Goal: Task Accomplishment & Management: Complete application form

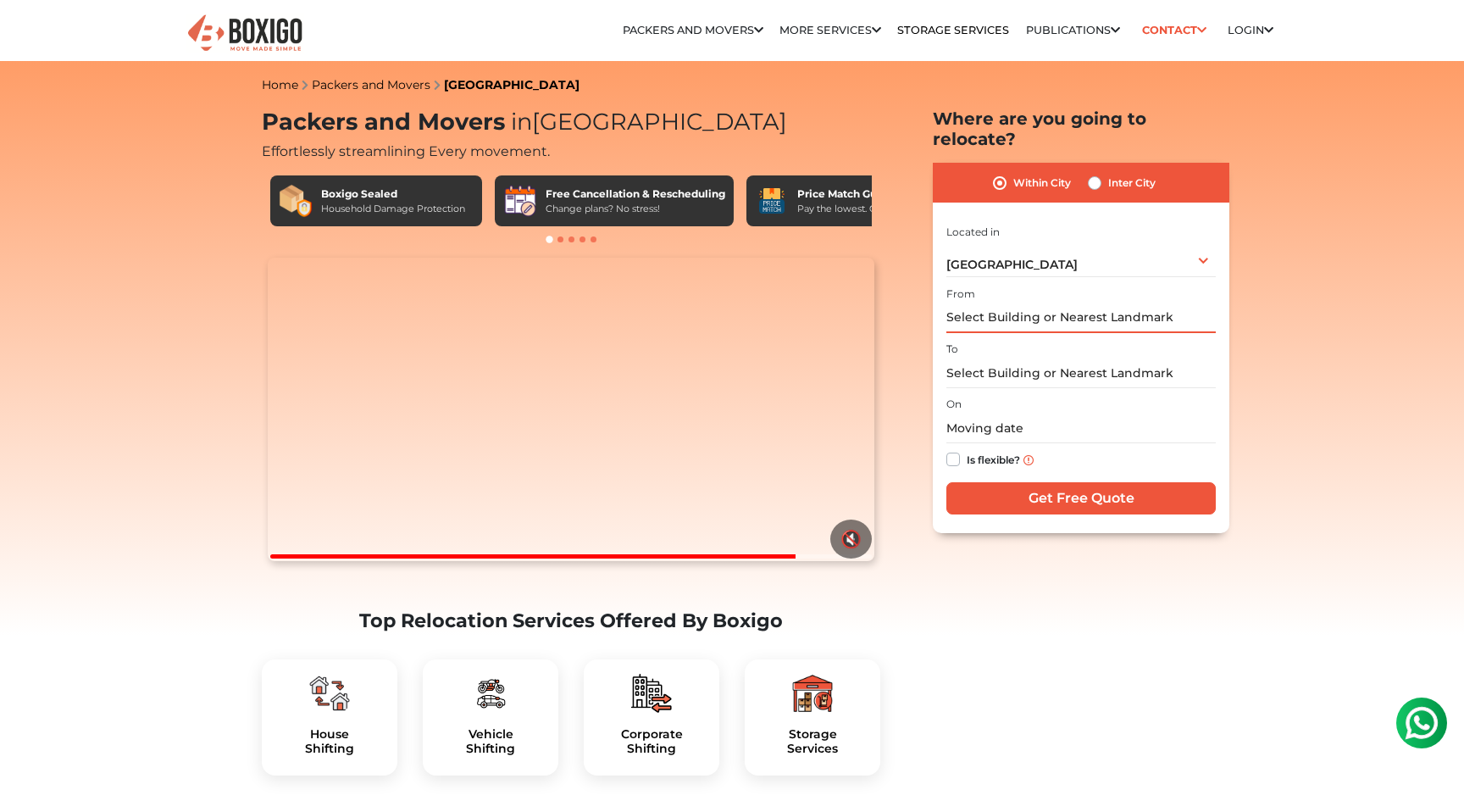
click at [1130, 304] on input "text" at bounding box center [1082, 318] width 270 height 30
click at [1095, 304] on input "text" at bounding box center [1082, 318] width 270 height 30
click at [1080, 358] on input "text" at bounding box center [1082, 373] width 270 height 30
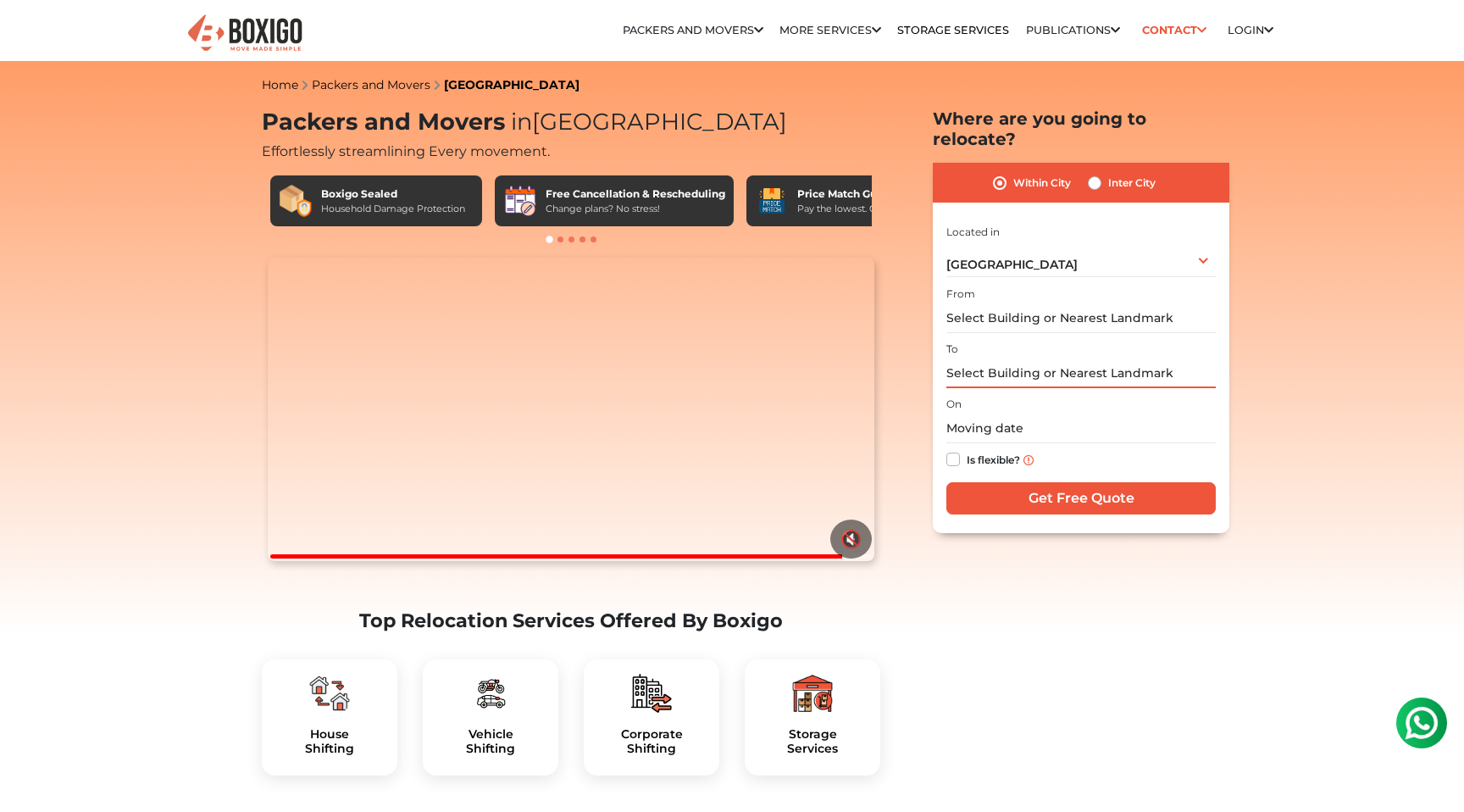
click at [1080, 358] on input "text" at bounding box center [1082, 373] width 270 height 30
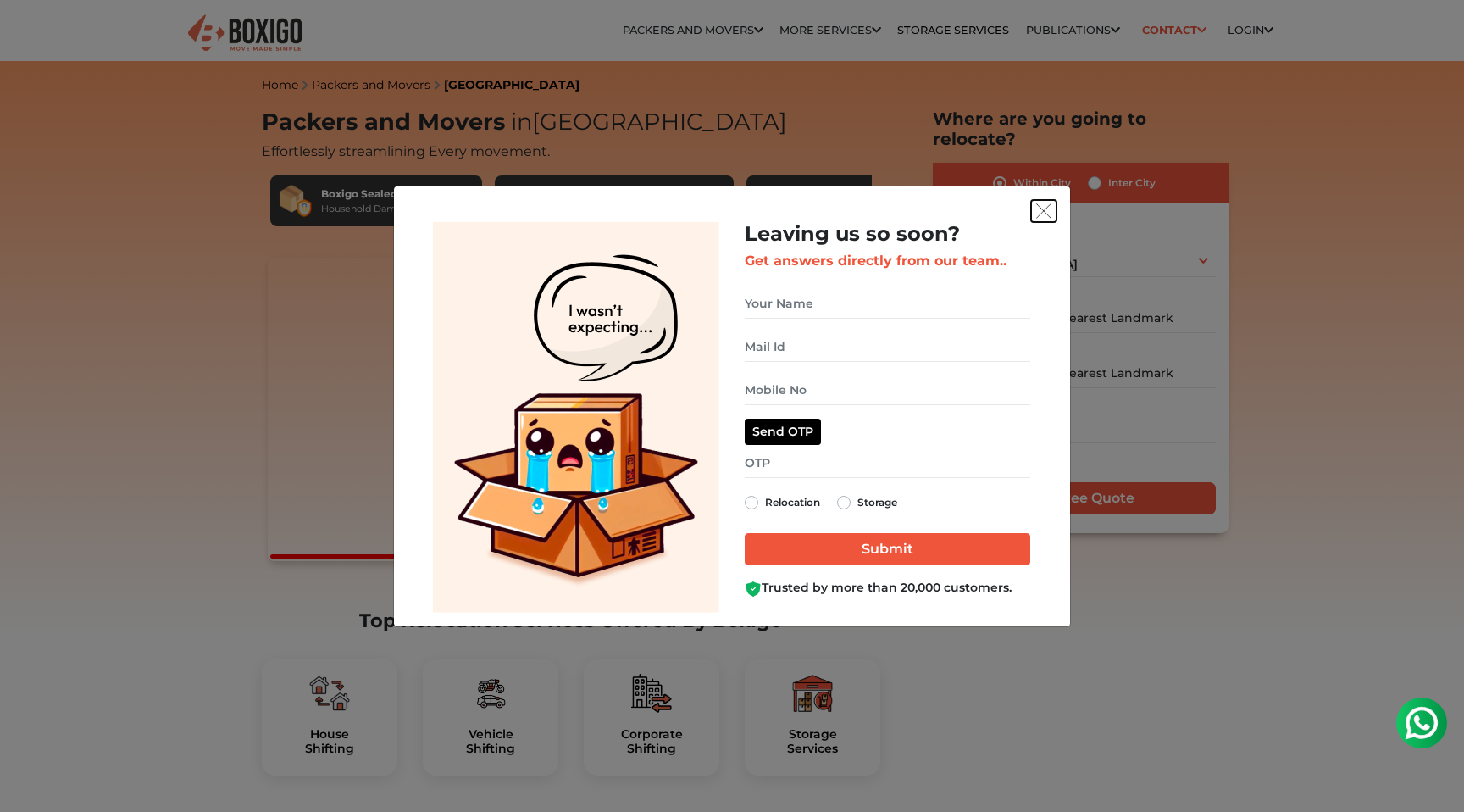
click at [1042, 205] on img "get free quote dialog" at bounding box center [1044, 211] width 16 height 16
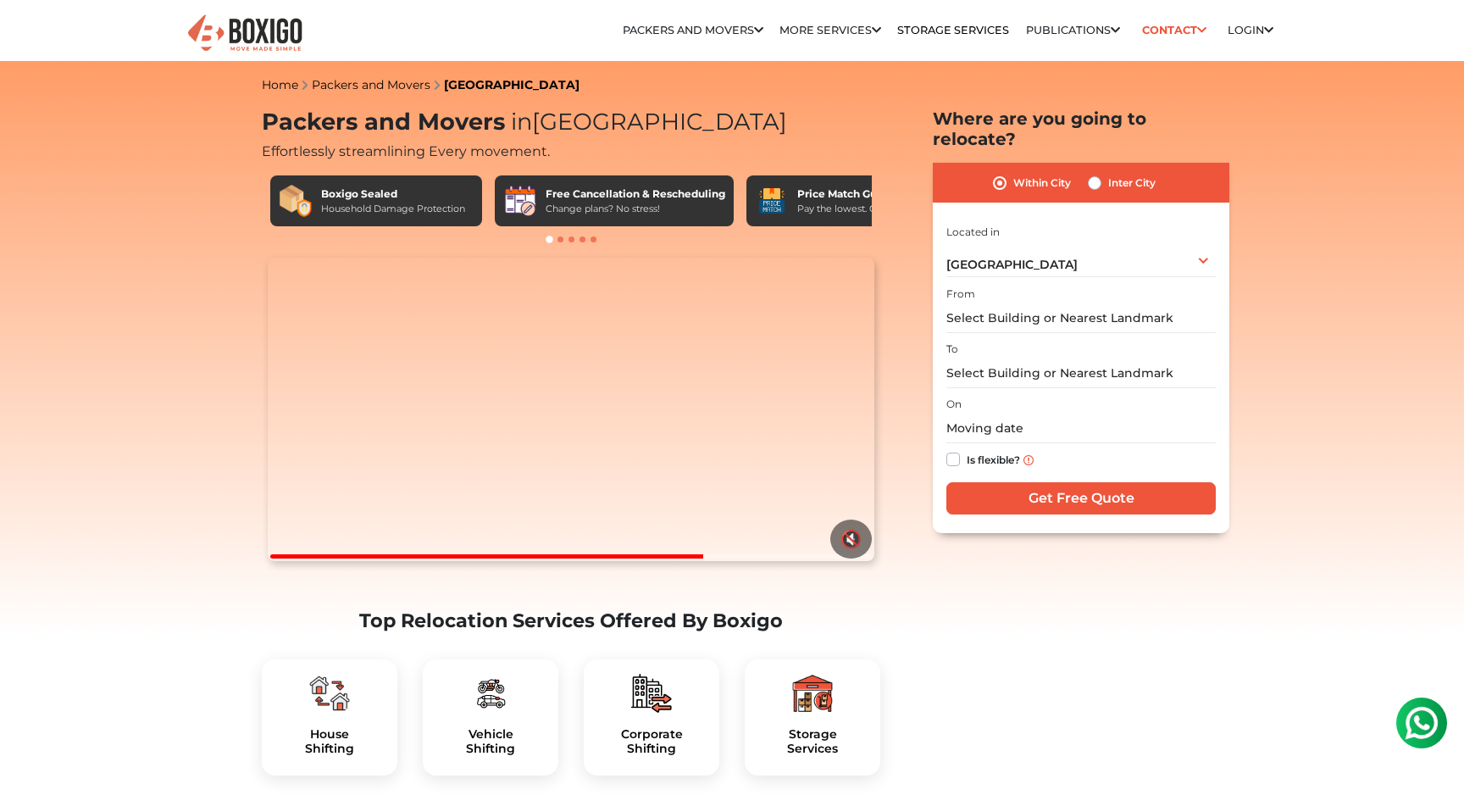
click at [1075, 283] on div "From" at bounding box center [1082, 309] width 270 height 50
click at [1058, 304] on input "text" at bounding box center [1082, 318] width 270 height 30
type input "s"
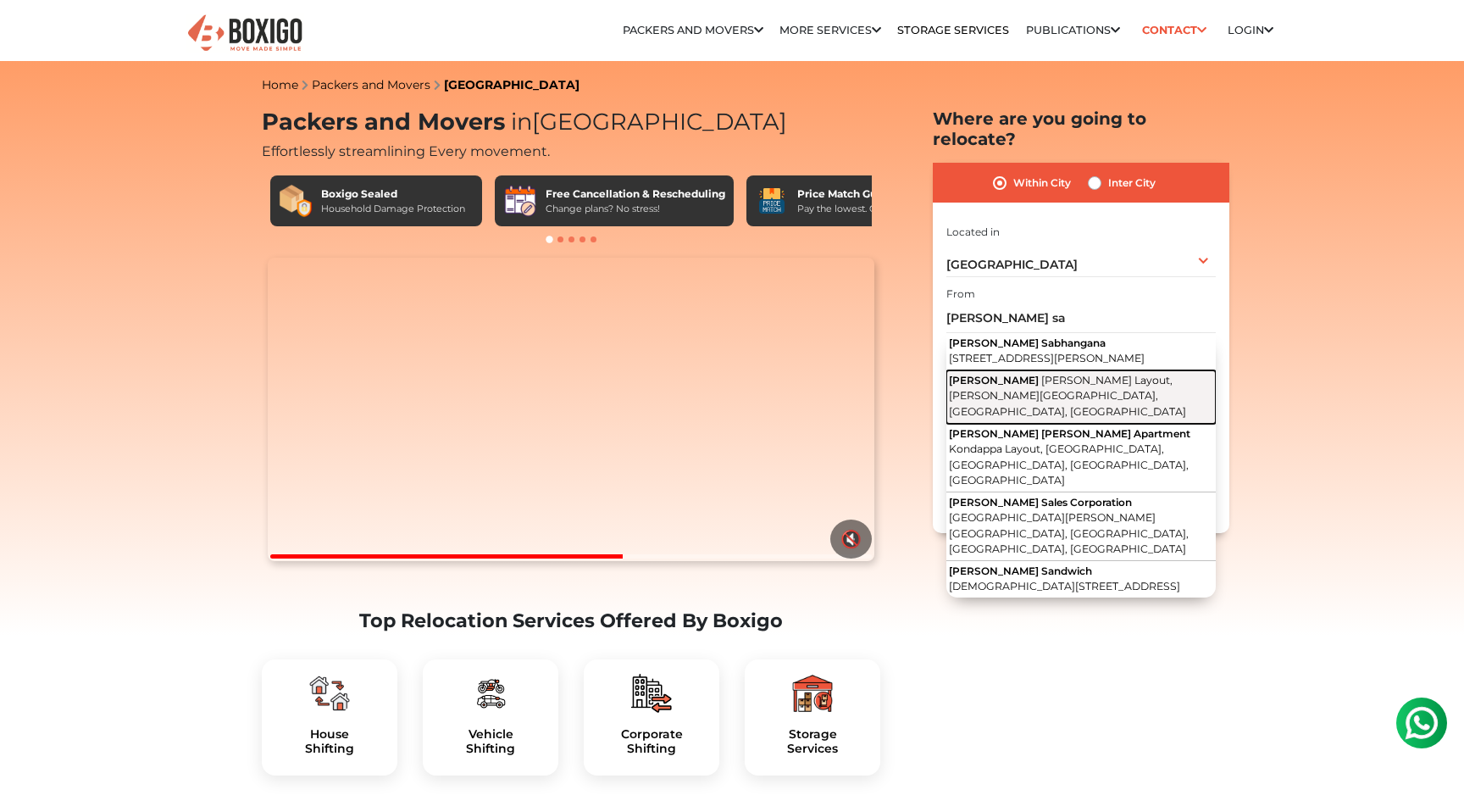
click at [1135, 381] on span "[PERSON_NAME] Layout, [PERSON_NAME][GEOGRAPHIC_DATA], [GEOGRAPHIC_DATA], [GEOGR…" at bounding box center [1067, 395] width 238 height 44
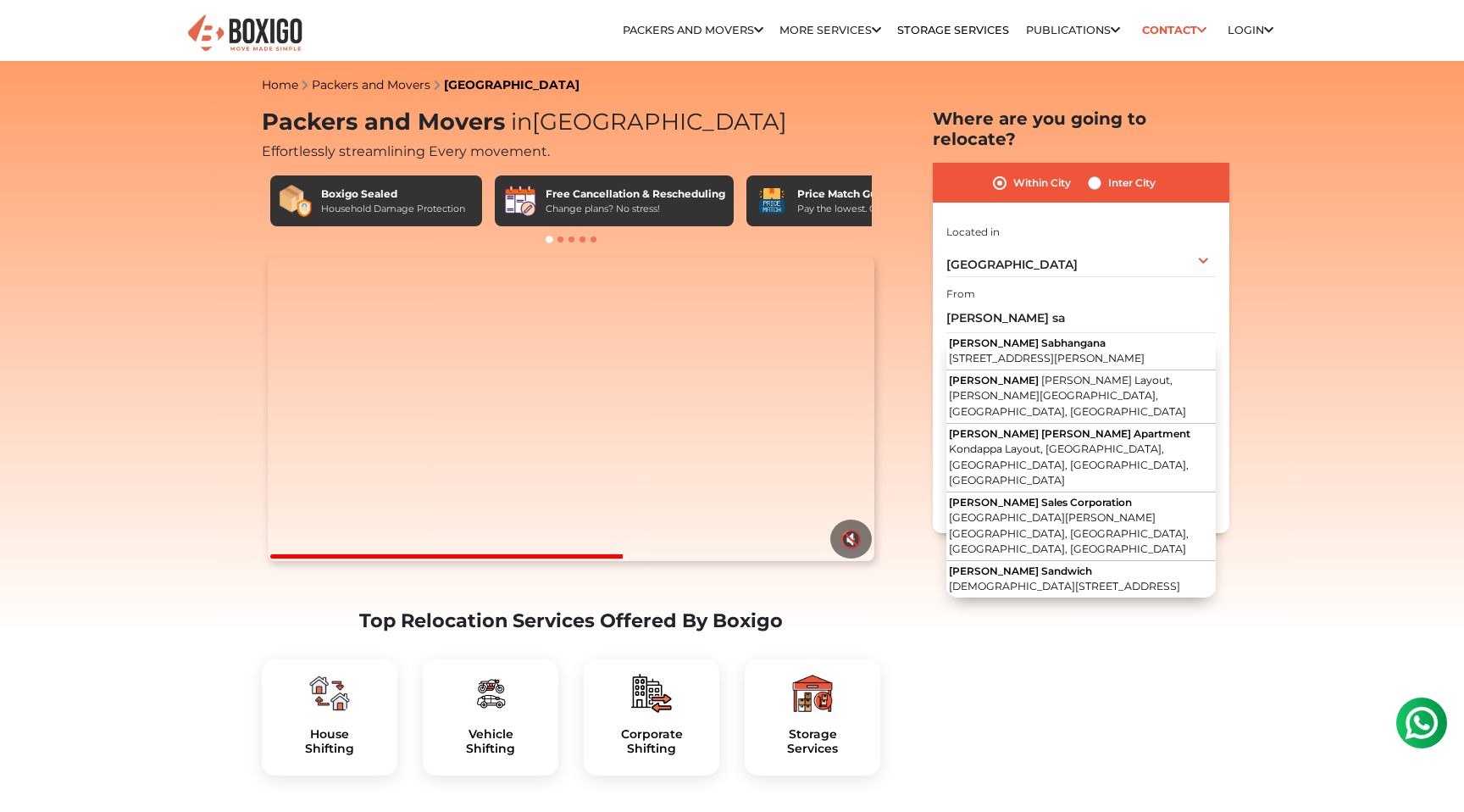
type input "[PERSON_NAME] [PERSON_NAME], [PERSON_NAME] Layout, [PERSON_NAME][GEOGRAPHIC_DAT…"
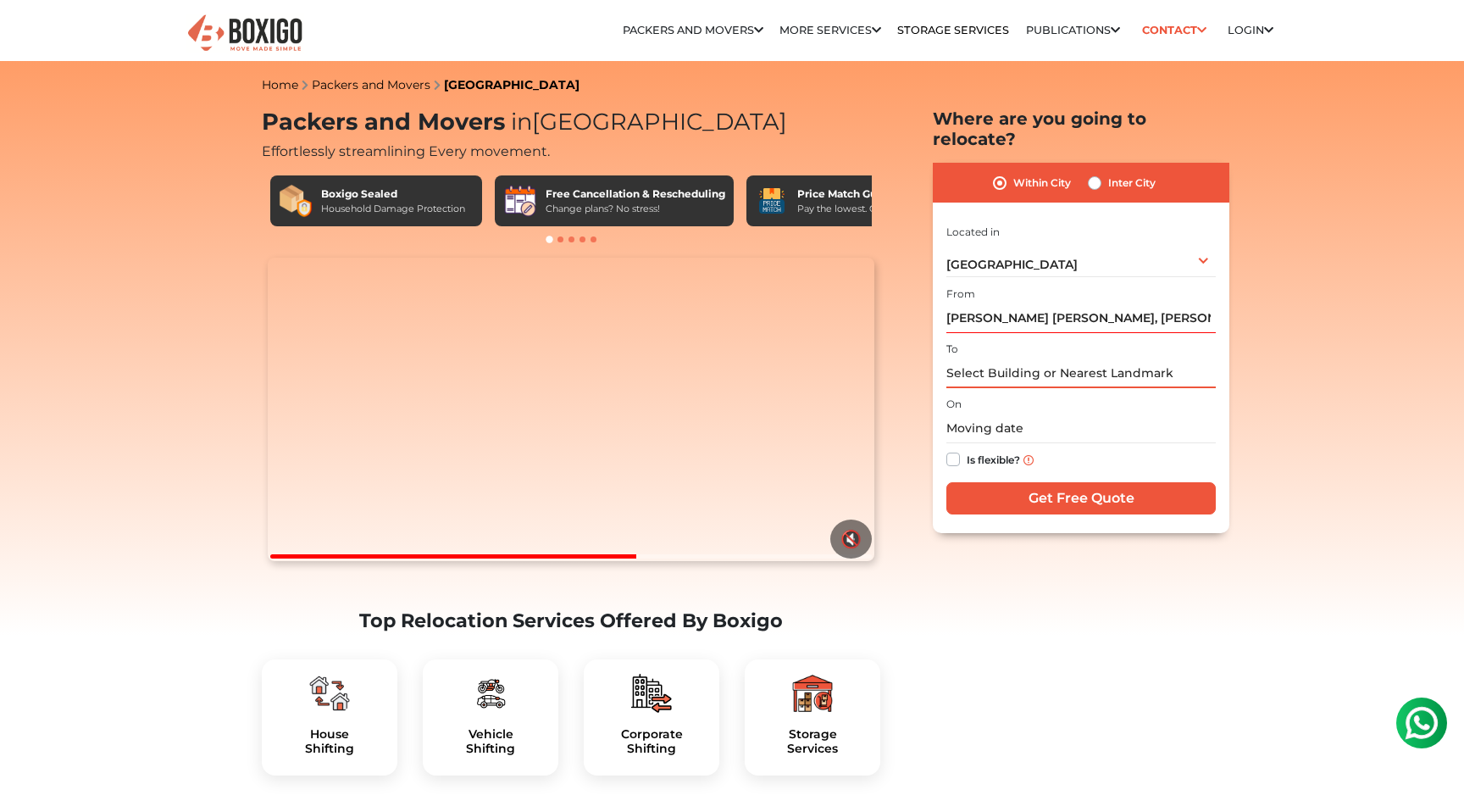
click at [1060, 358] on input "text" at bounding box center [1082, 373] width 270 height 30
click at [1057, 358] on input "text" at bounding box center [1082, 373] width 270 height 30
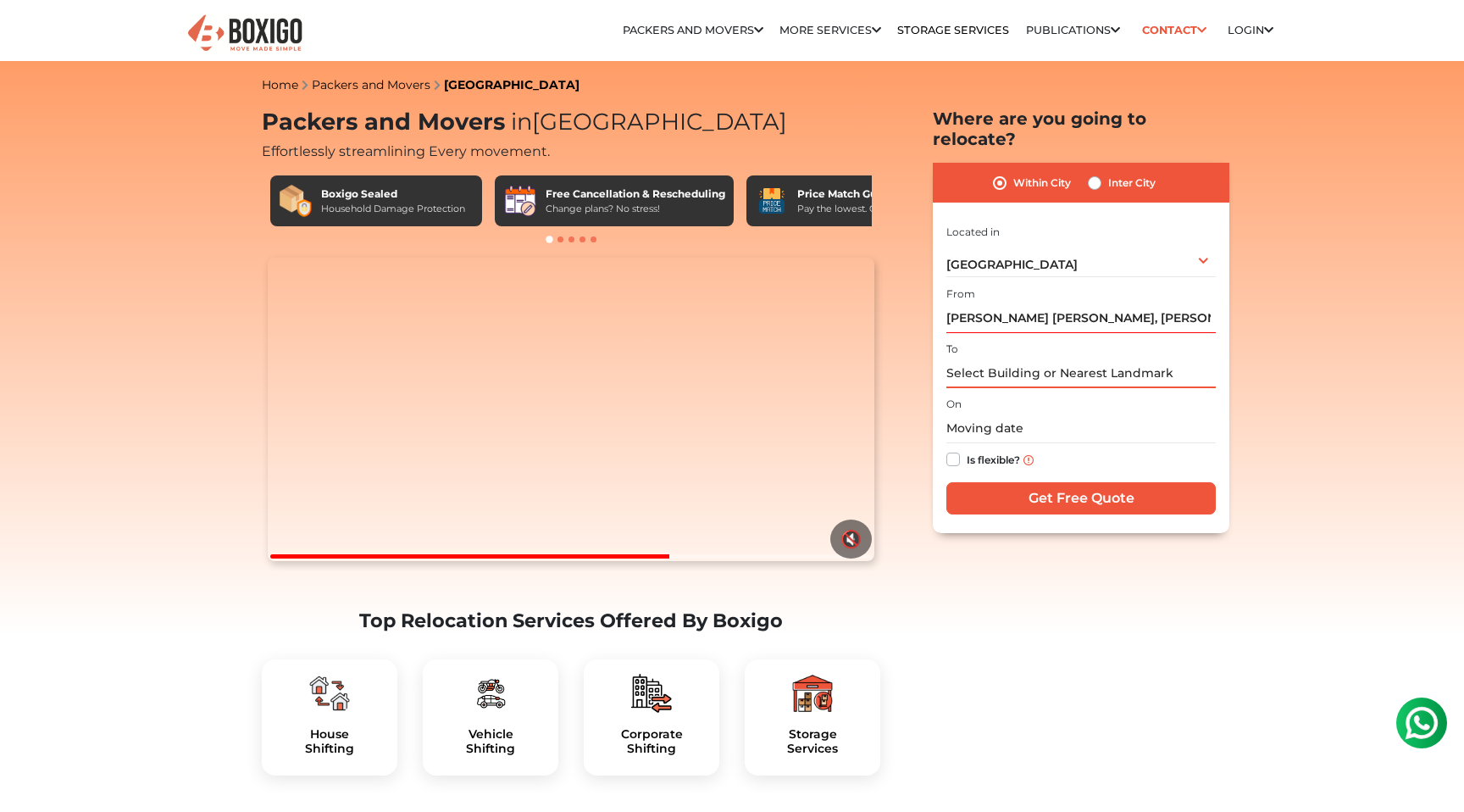
click at [1057, 358] on input "text" at bounding box center [1082, 373] width 270 height 30
click at [1008, 358] on input "text" at bounding box center [1082, 373] width 270 height 30
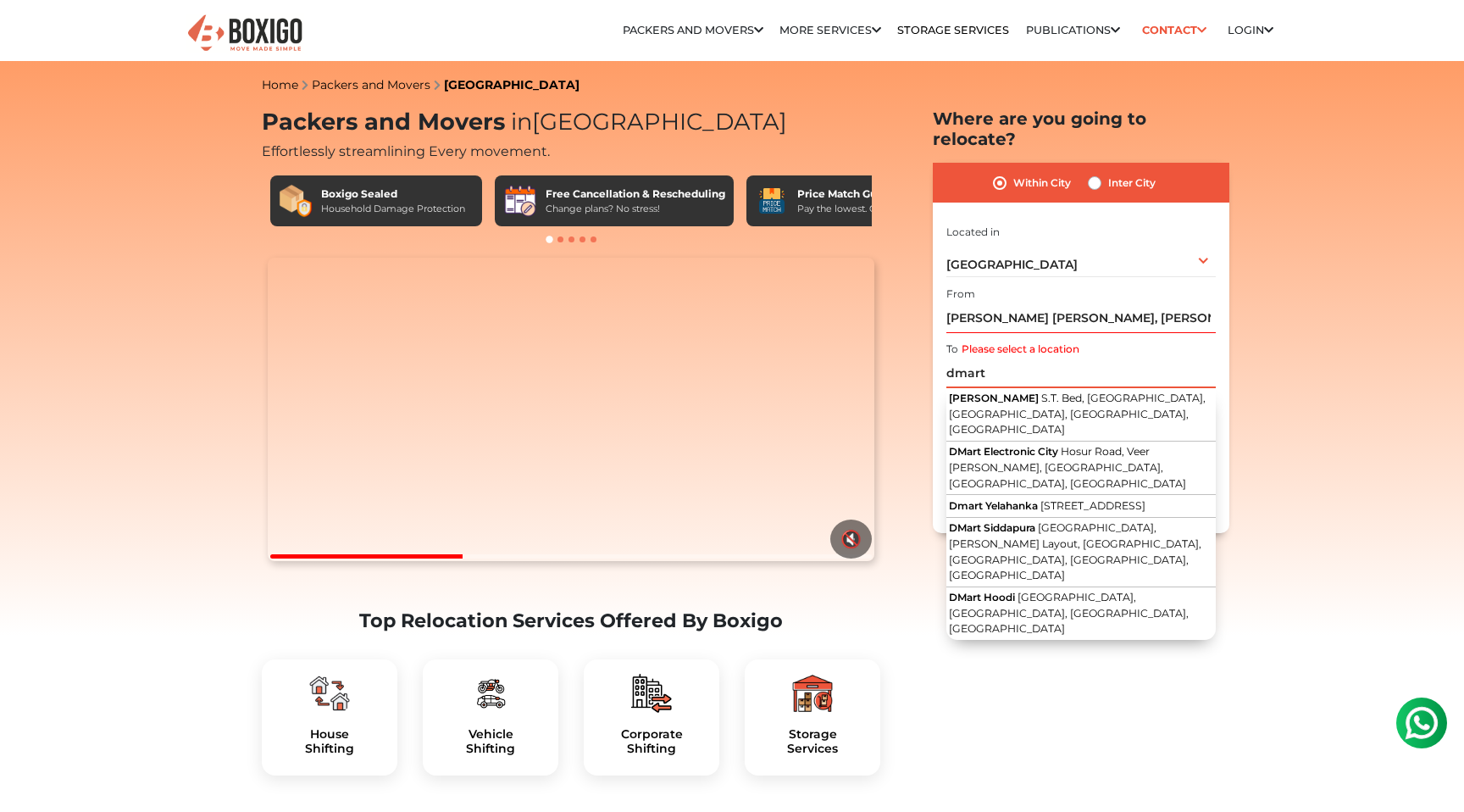
click at [975, 358] on input "dmart" at bounding box center [1082, 373] width 270 height 30
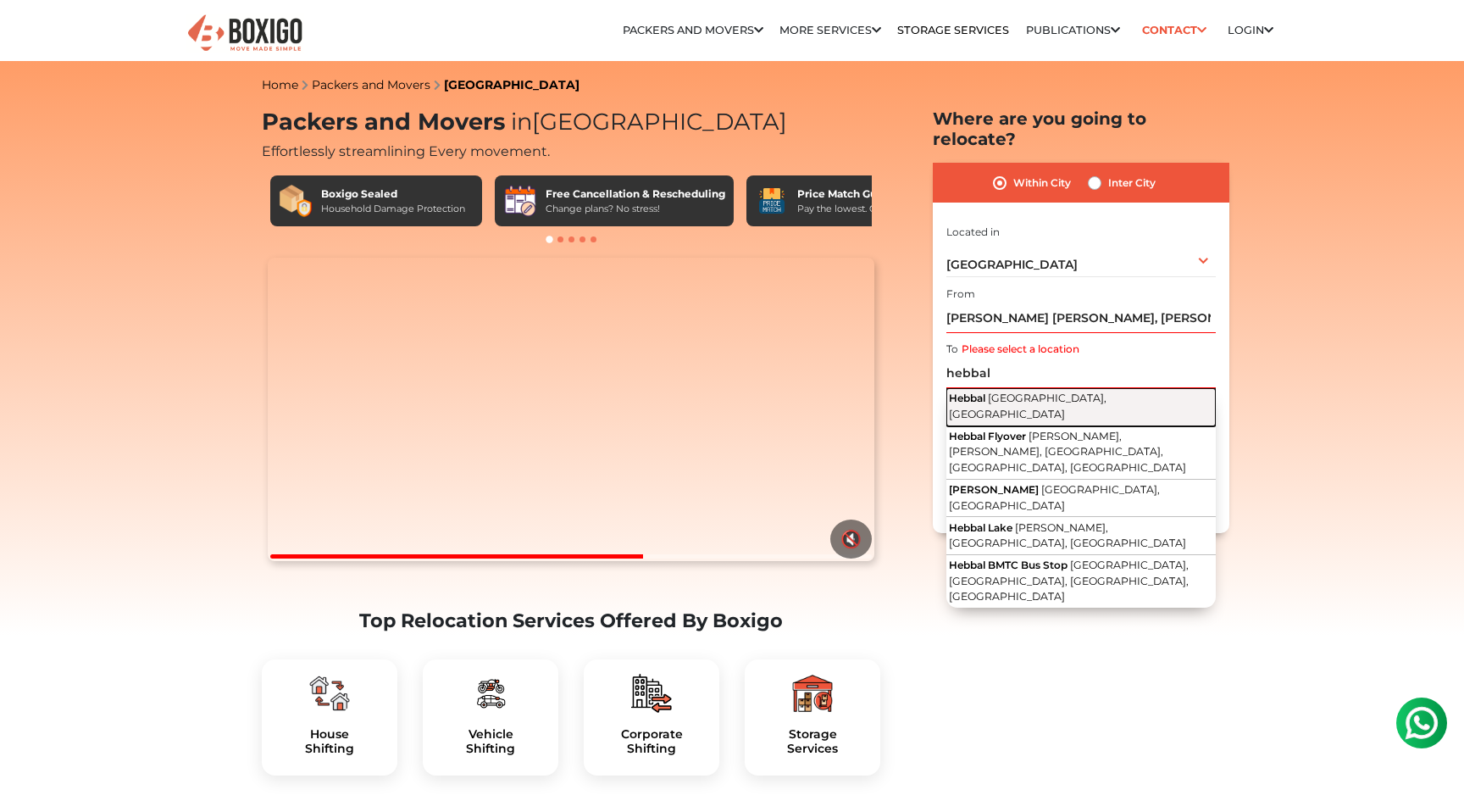
click at [992, 392] on span "[GEOGRAPHIC_DATA], [GEOGRAPHIC_DATA]" at bounding box center [1027, 406] width 157 height 29
type input "Hebbal, [GEOGRAPHIC_DATA], [GEOGRAPHIC_DATA]"
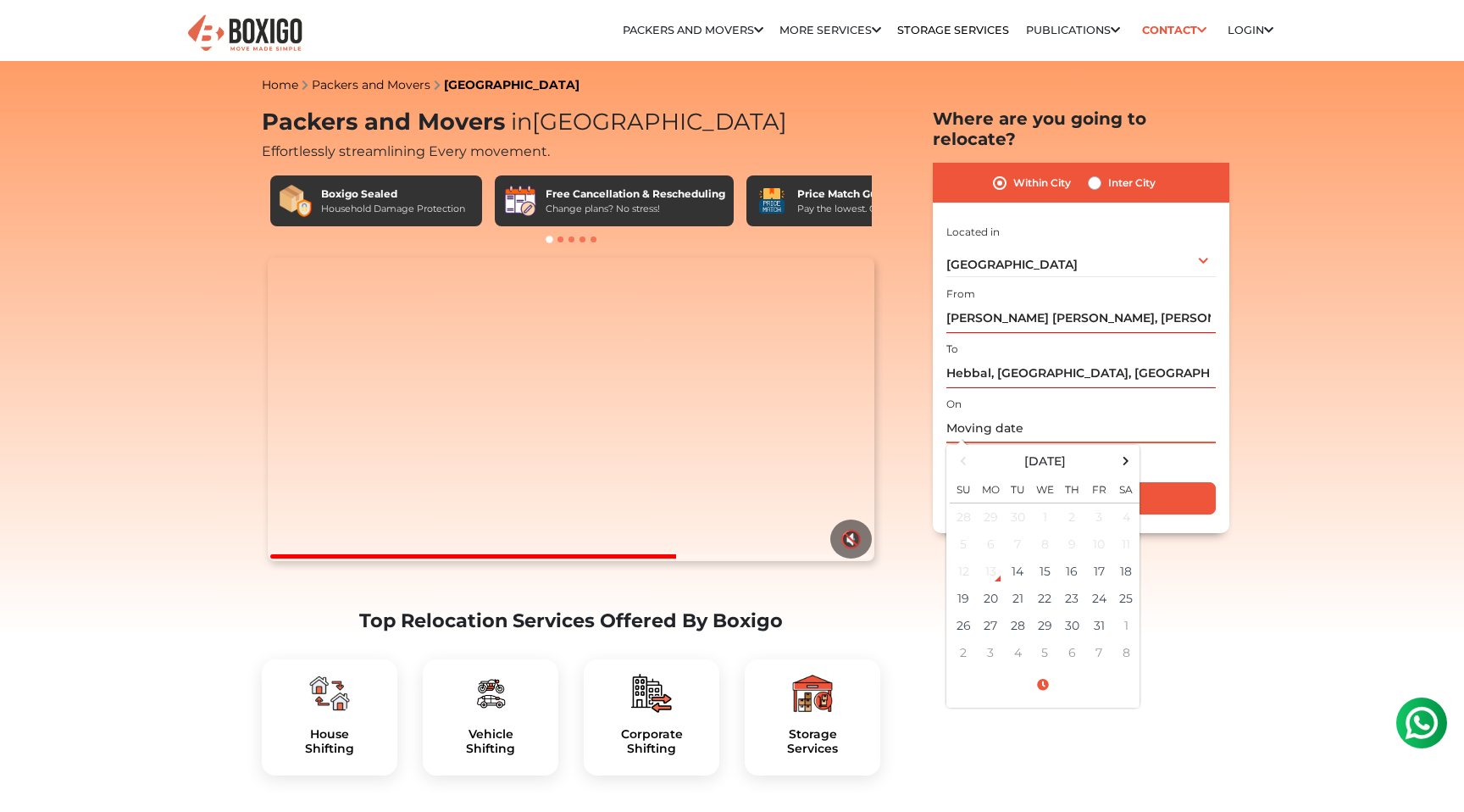
click at [976, 413] on input "text" at bounding box center [1082, 428] width 270 height 30
click at [1019, 558] on td "14" at bounding box center [1018, 571] width 27 height 27
click at [1119, 413] on input "[DATE] 3:47 PM" at bounding box center [1082, 428] width 270 height 30
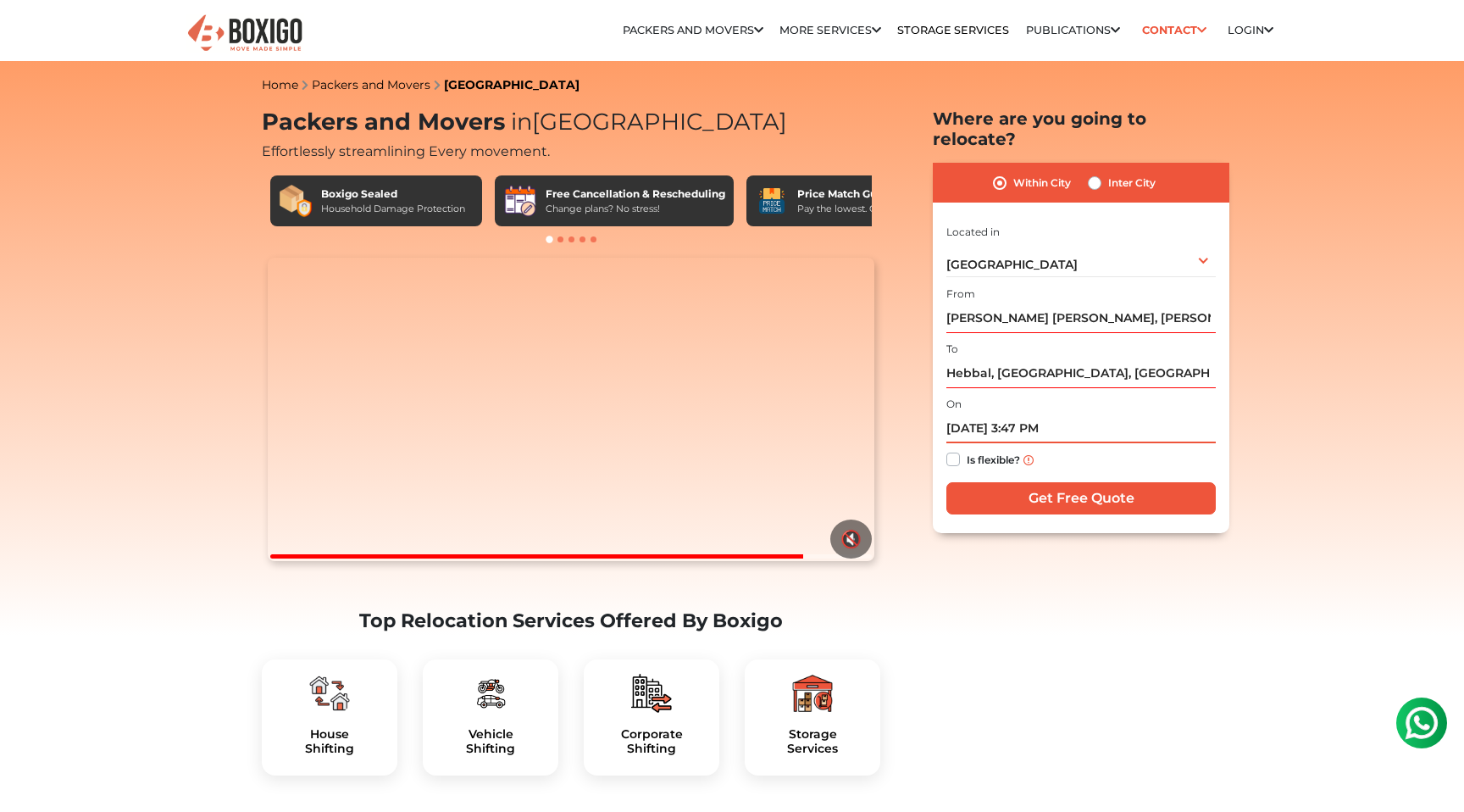
click at [1124, 413] on input "[DATE] 3:47 PM" at bounding box center [1082, 428] width 270 height 30
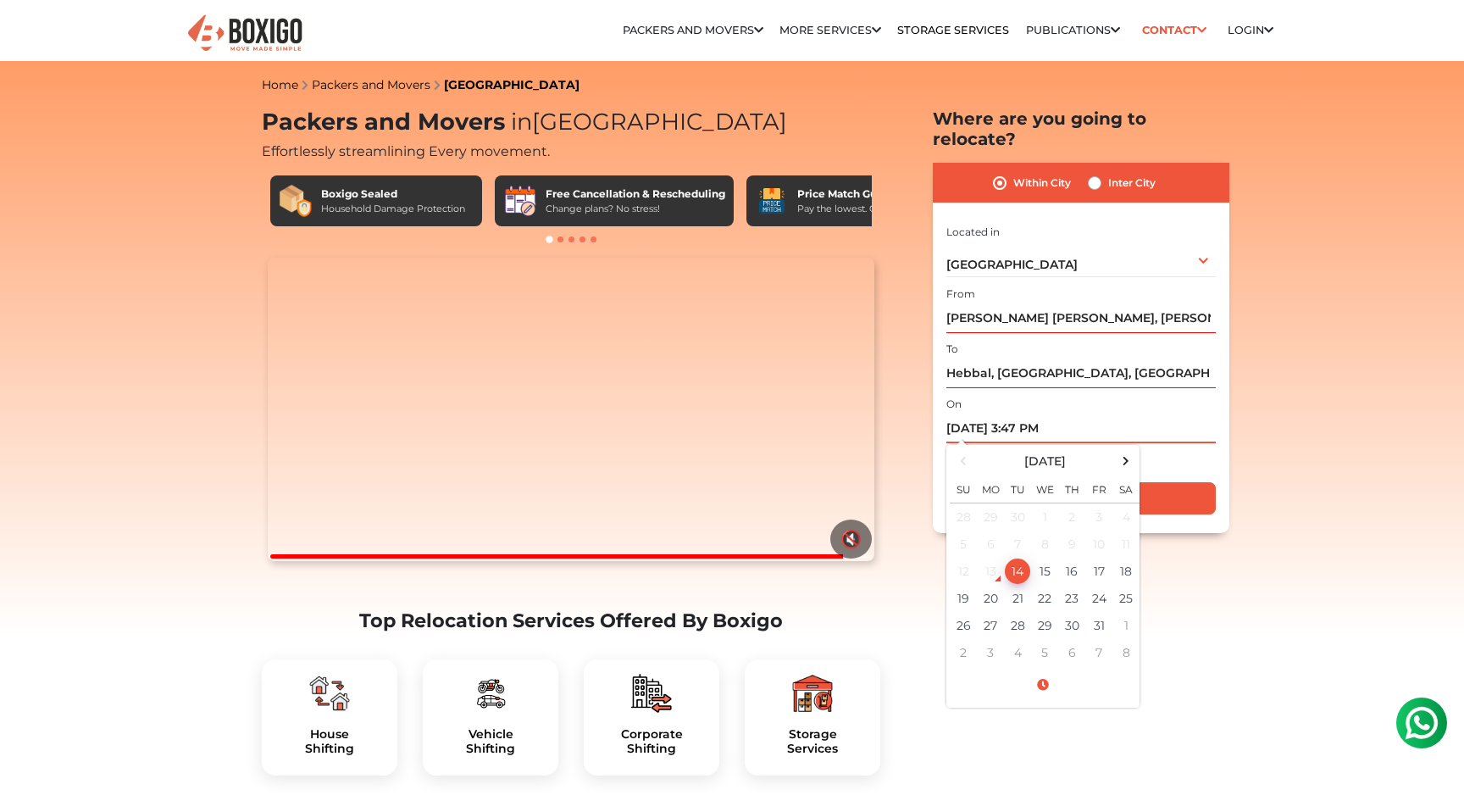
click at [1054, 413] on input "[DATE] 3:47 PM" at bounding box center [1082, 428] width 270 height 30
click at [1069, 413] on input "[DATE] 3:47 PM" at bounding box center [1082, 428] width 270 height 30
drag, startPoint x: 1069, startPoint y: 406, endPoint x: 1020, endPoint y: 405, distance: 49.0
click at [1020, 413] on input "[DATE] 3:47 PM" at bounding box center [1082, 428] width 270 height 30
type input "[DATE] 3:47 PM"
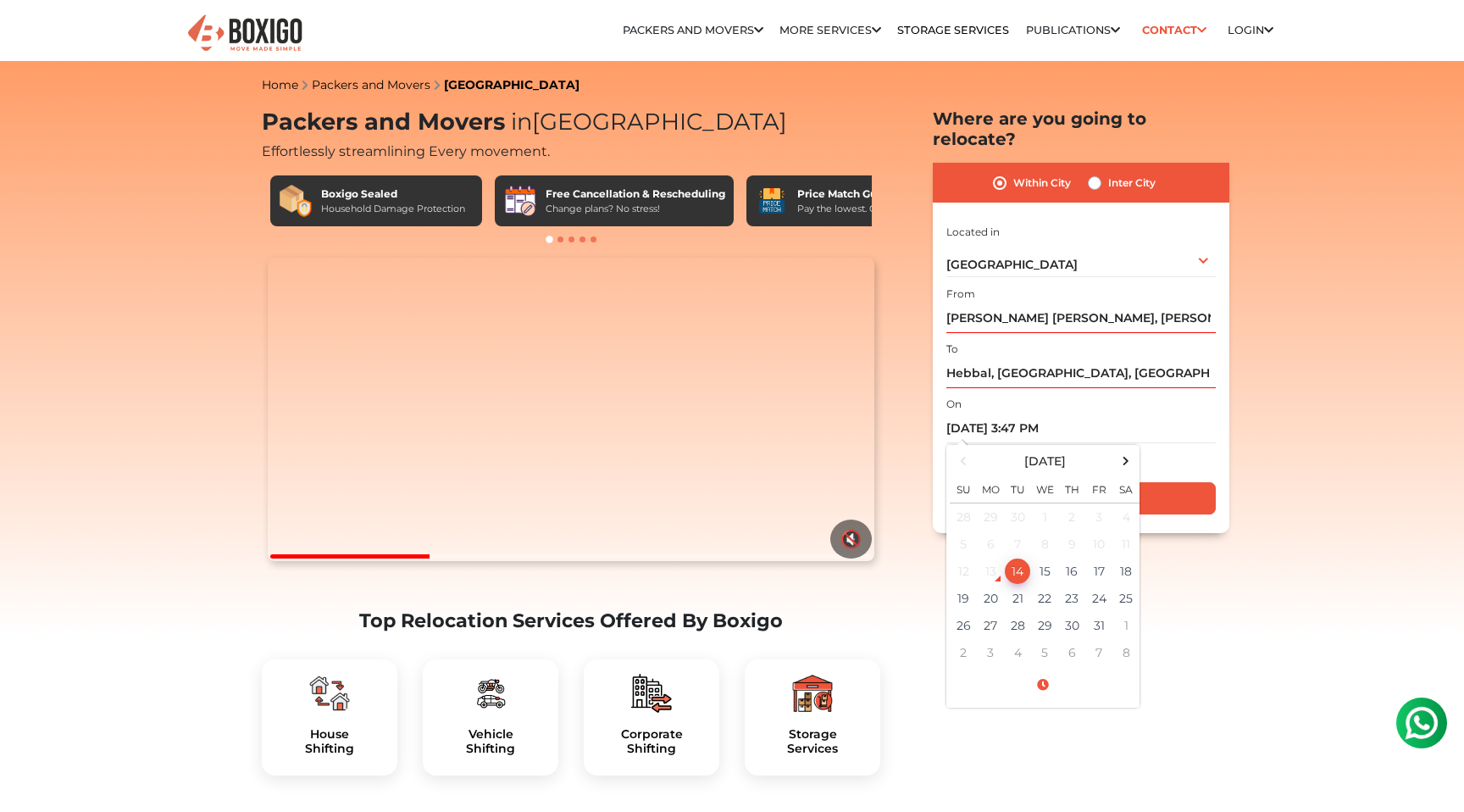
click at [1187, 443] on div "Is flexible?" at bounding box center [1082, 460] width 270 height 33
